Goal: Information Seeking & Learning: Learn about a topic

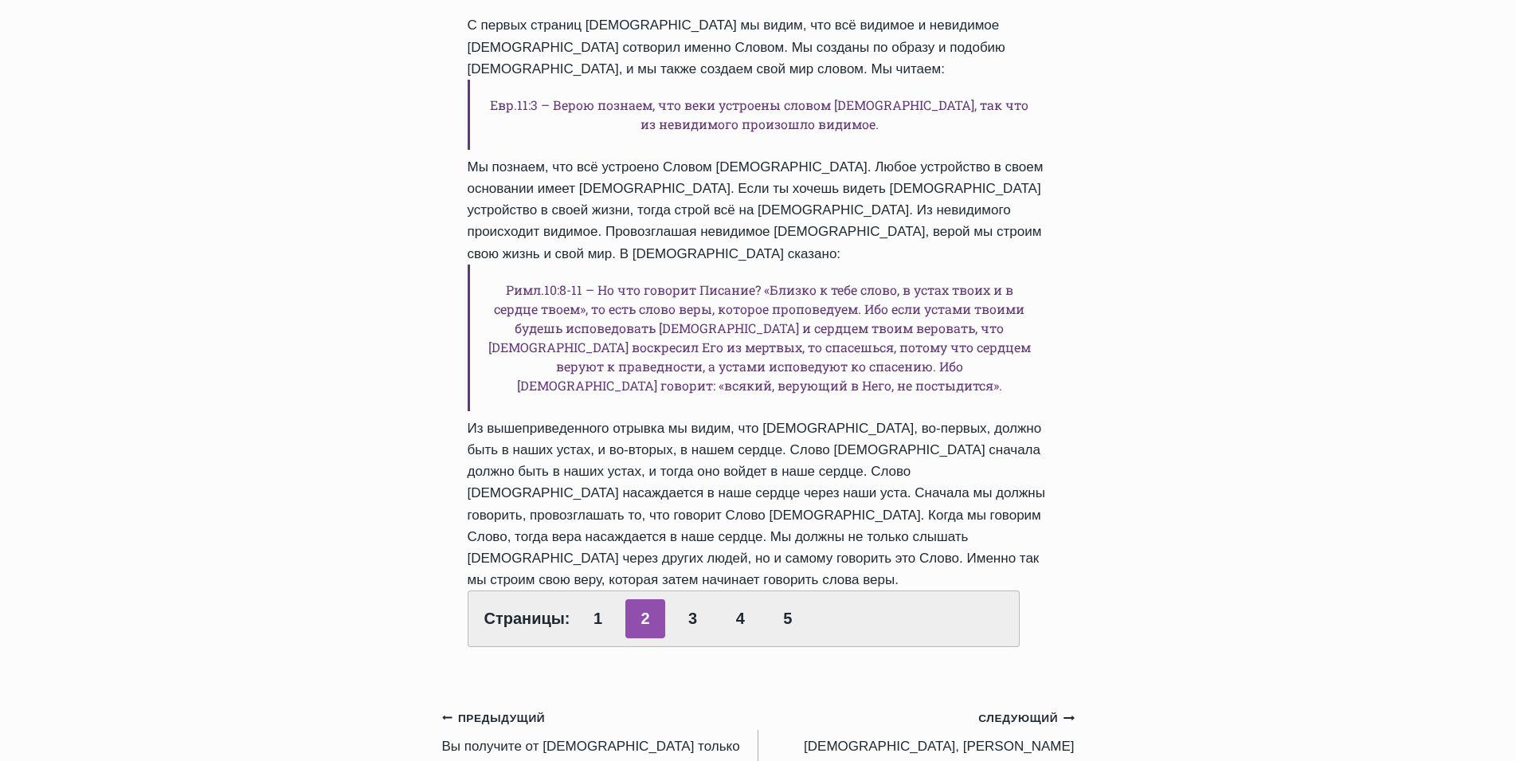
scroll to position [265, 0]
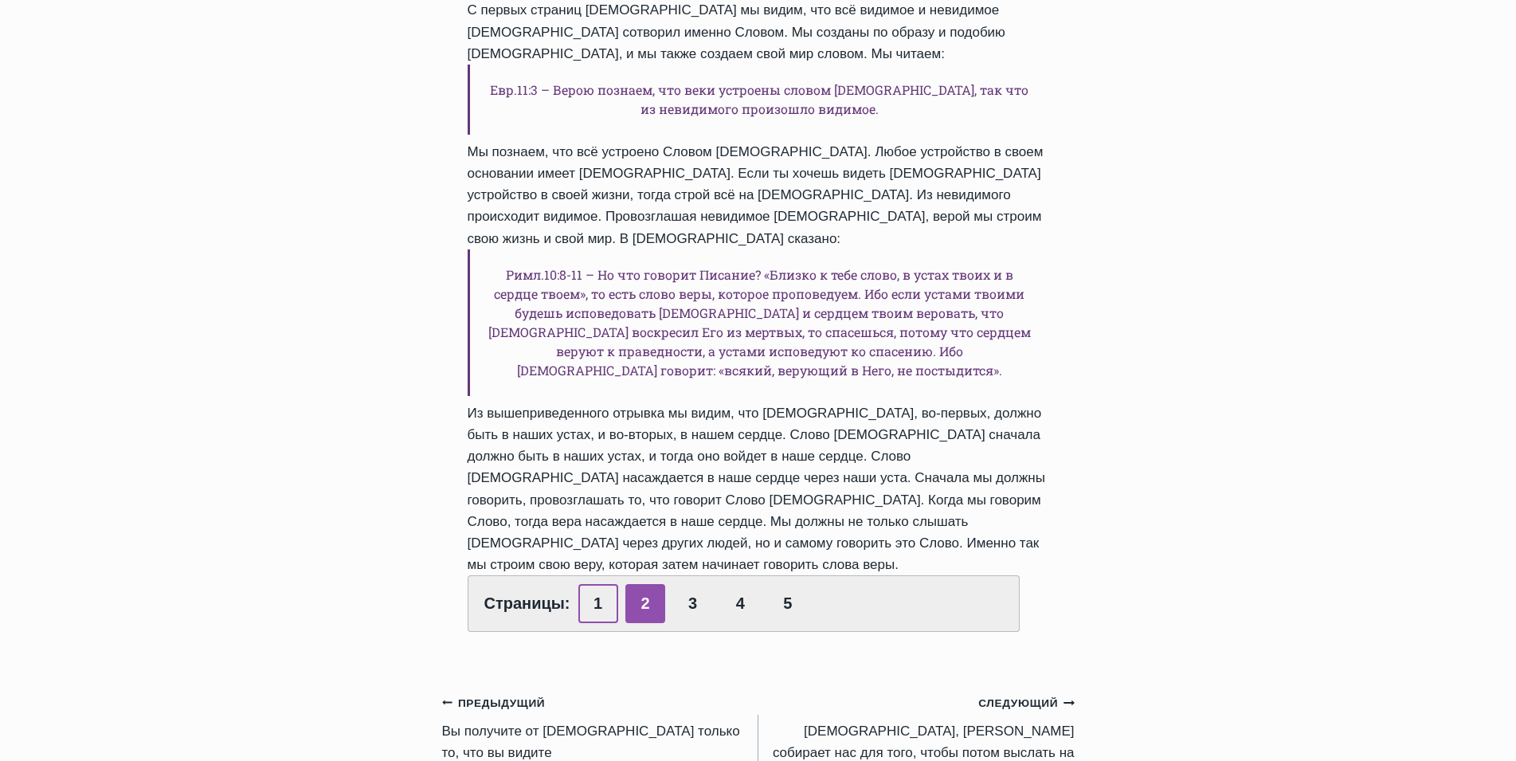
click at [589, 584] on link "1" at bounding box center [598, 603] width 40 height 39
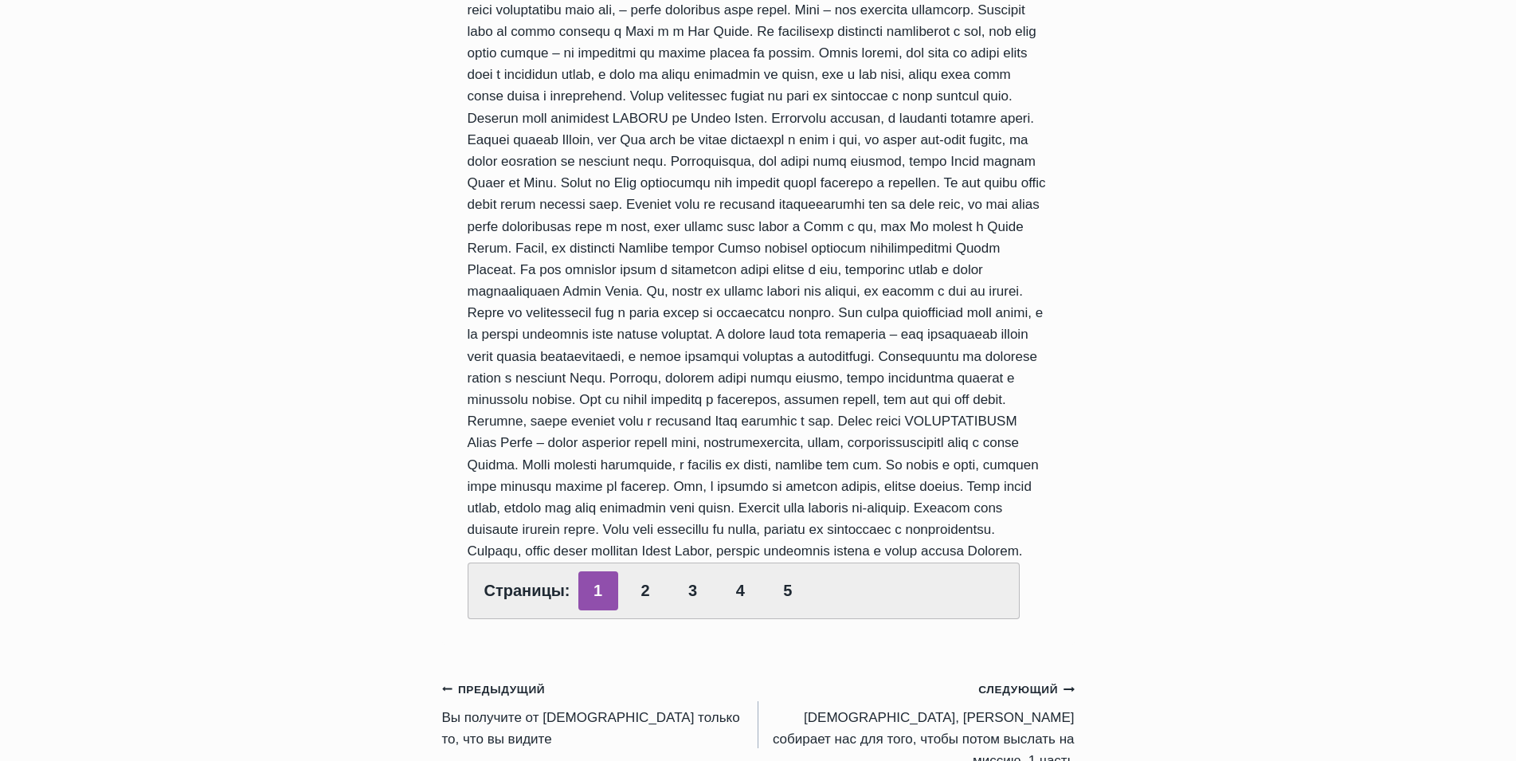
scroll to position [531, 0]
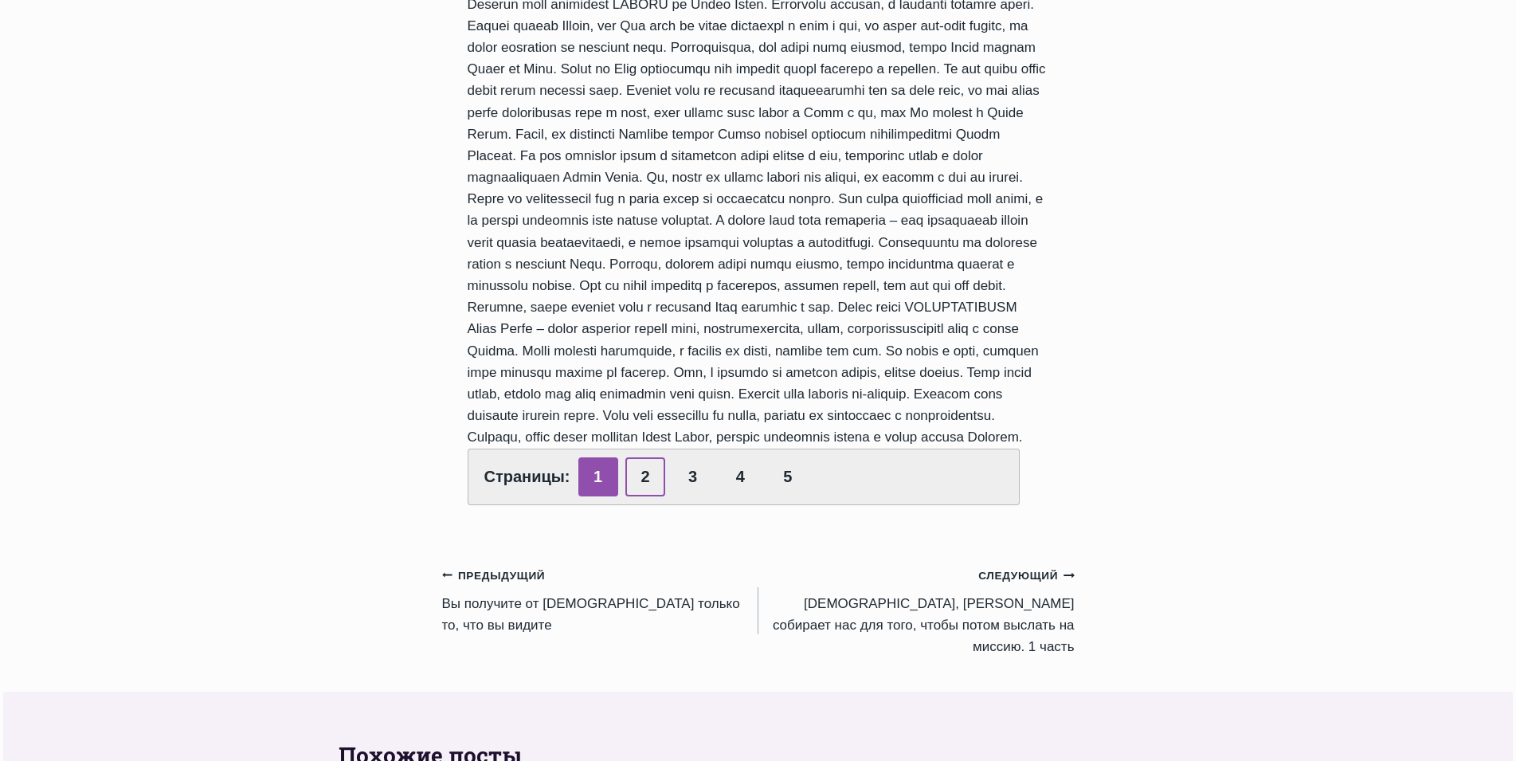
click at [637, 496] on link "2" at bounding box center [645, 476] width 40 height 39
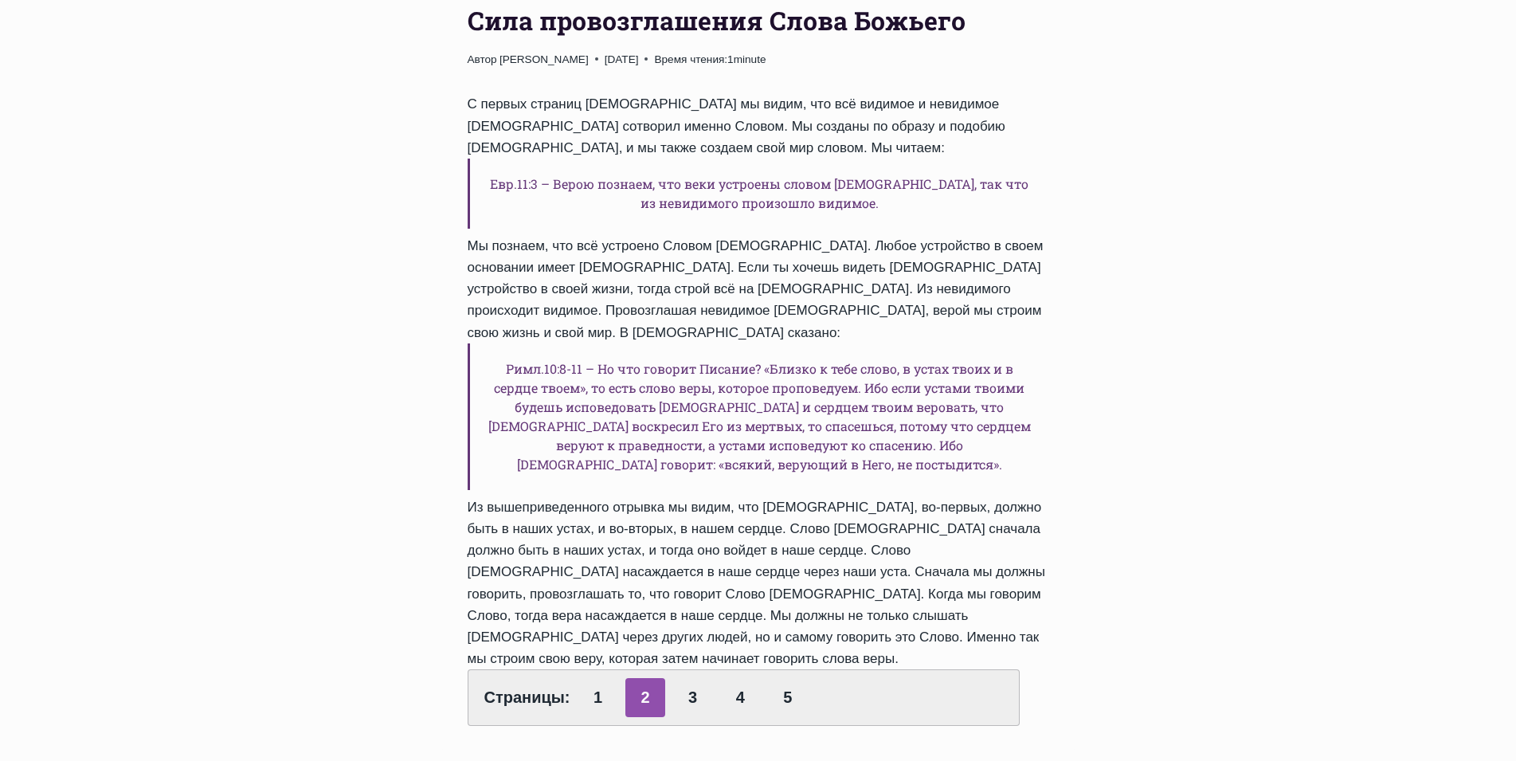
scroll to position [133, 0]
